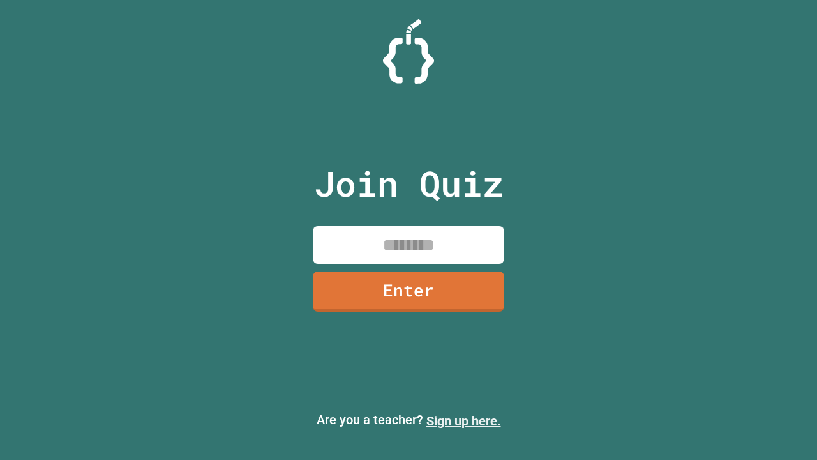
click at [464, 421] on link "Sign up here." at bounding box center [463, 420] width 75 height 15
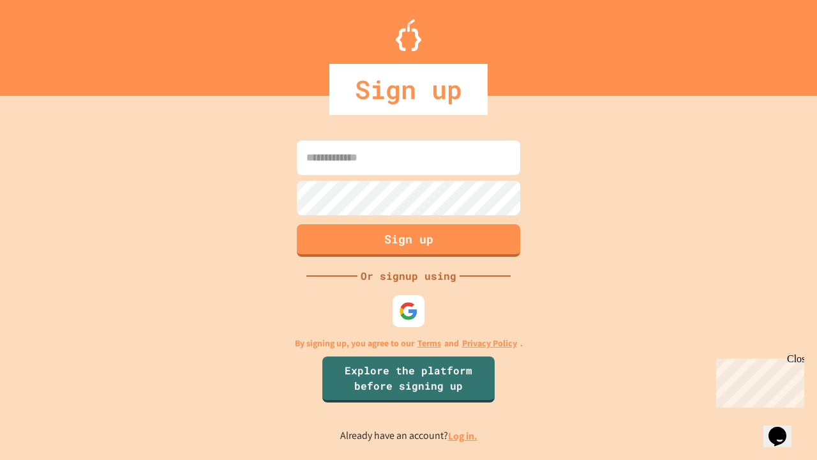
click at [464, 435] on link "Log in." at bounding box center [462, 435] width 29 height 13
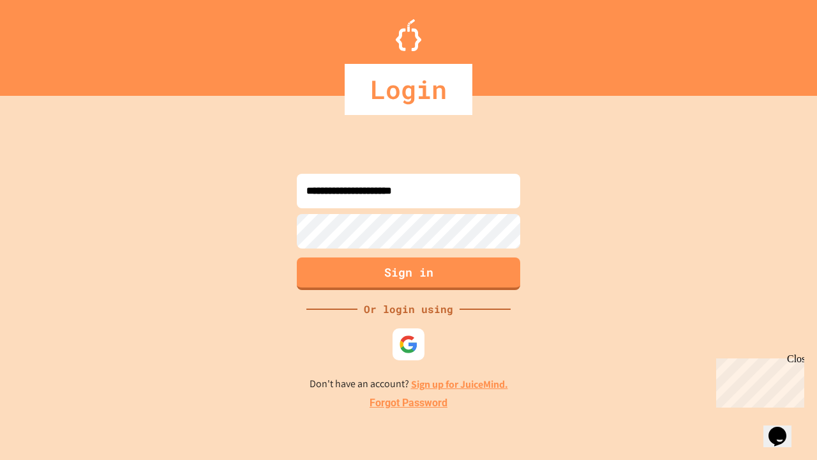
type input "**********"
